Goal: Transaction & Acquisition: Purchase product/service

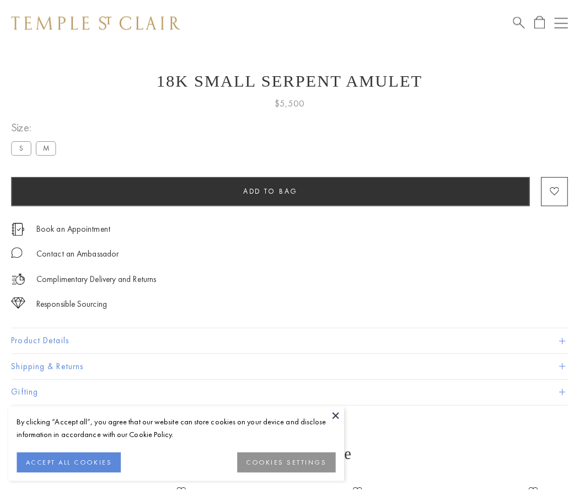
scroll to position [44, 0]
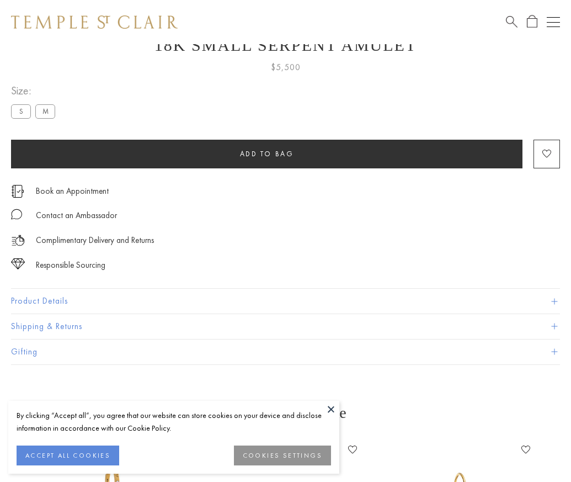
click at [267, 153] on span "Add to bag" at bounding box center [267, 153] width 54 height 9
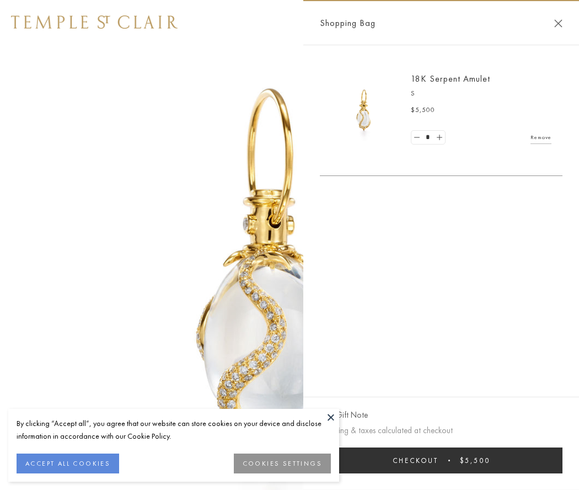
click at [441, 460] on button "Checkout $5,500" at bounding box center [441, 461] width 243 height 26
